Goal: Navigation & Orientation: Find specific page/section

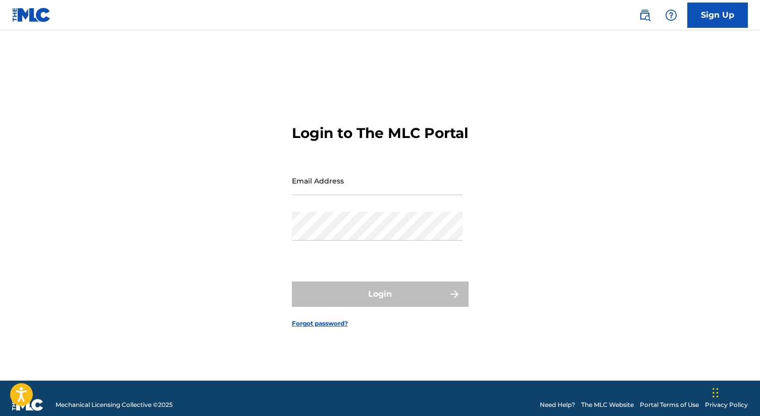
click at [409, 195] on input "Email Address" at bounding box center [377, 180] width 171 height 29
type input "[PERSON_NAME][EMAIL_ADDRESS][DOMAIN_NAME]"
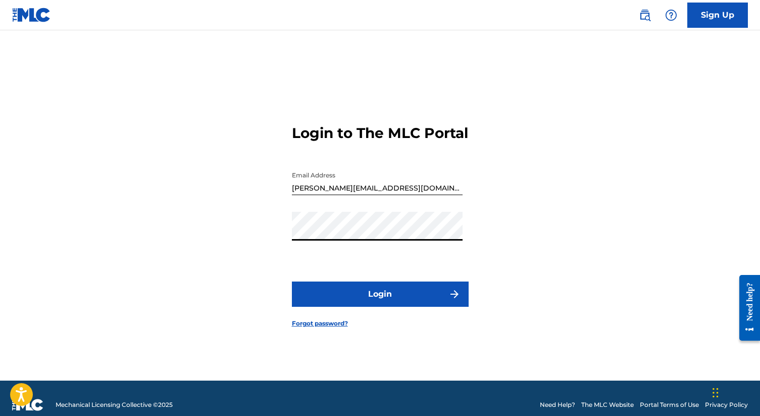
click at [364, 302] on button "Login" at bounding box center [380, 293] width 177 height 25
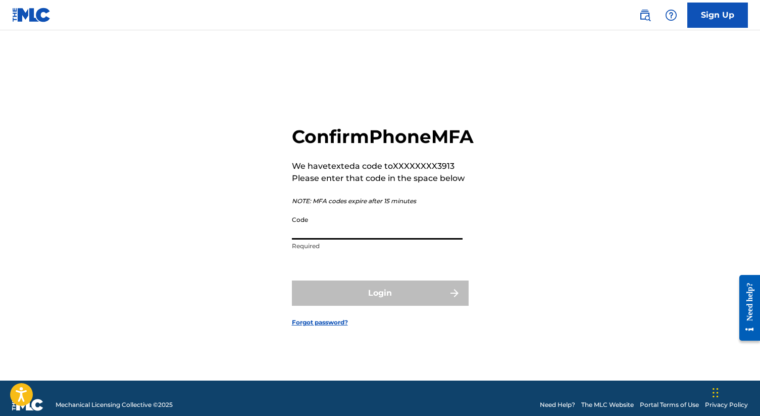
click at [356, 233] on input "Code" at bounding box center [377, 225] width 171 height 29
click at [364, 240] on input "Code" at bounding box center [377, 225] width 171 height 29
paste input "881713"
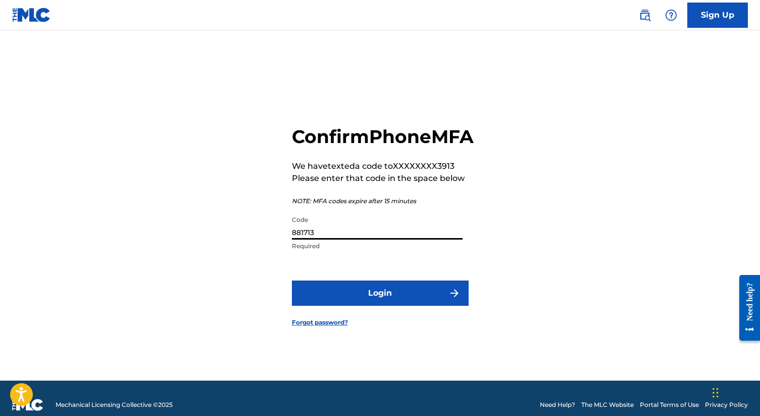
type input "881713"
click at [363, 303] on button "Login" at bounding box center [380, 292] width 177 height 25
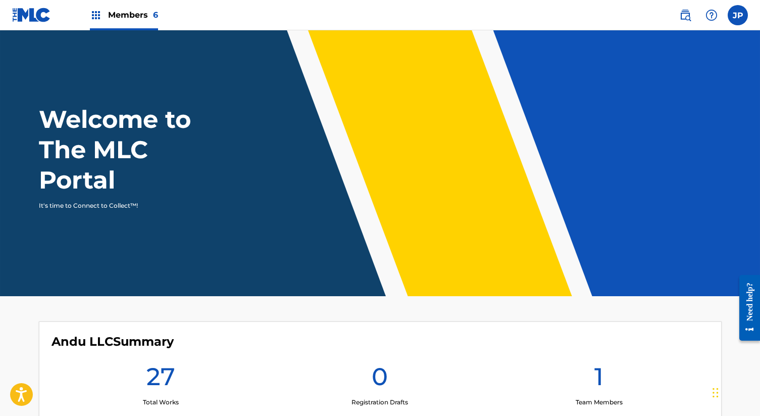
click at [128, 16] on span "Members 6" at bounding box center [133, 15] width 50 height 12
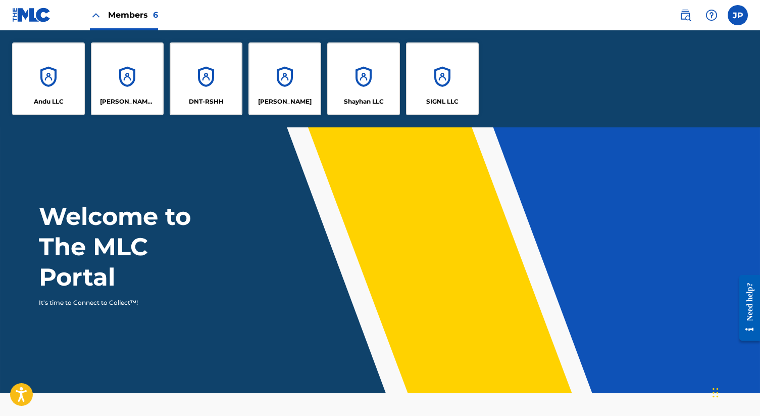
click at [222, 98] on p "DNT-RSHH" at bounding box center [206, 101] width 35 height 9
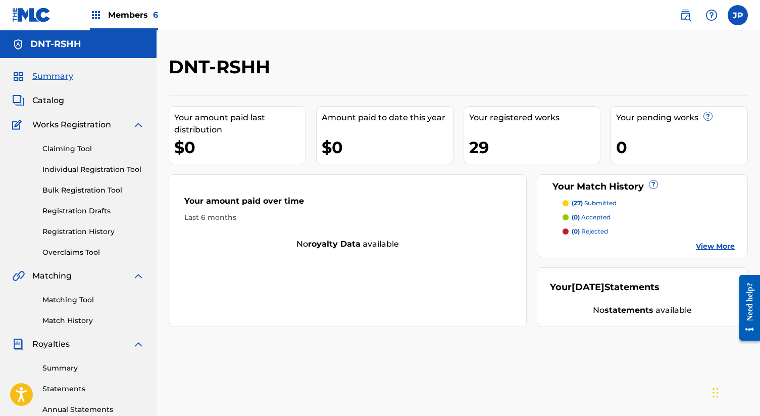
click at [125, 19] on span "Members 6" at bounding box center [133, 15] width 50 height 12
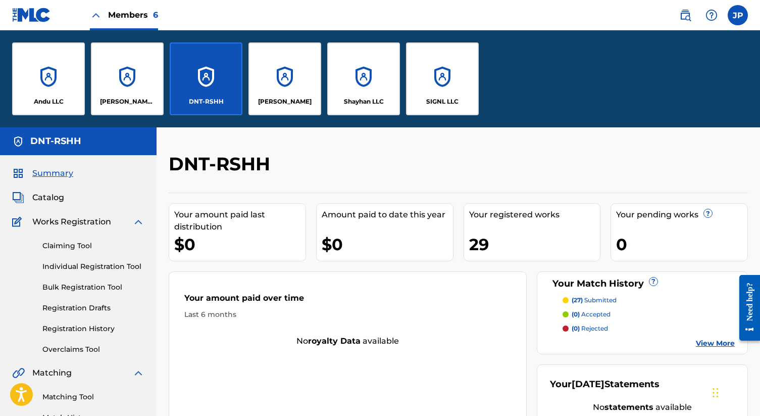
click at [448, 78] on div "SIGNL LLC" at bounding box center [442, 78] width 73 height 73
